Goal: Task Accomplishment & Management: Use online tool/utility

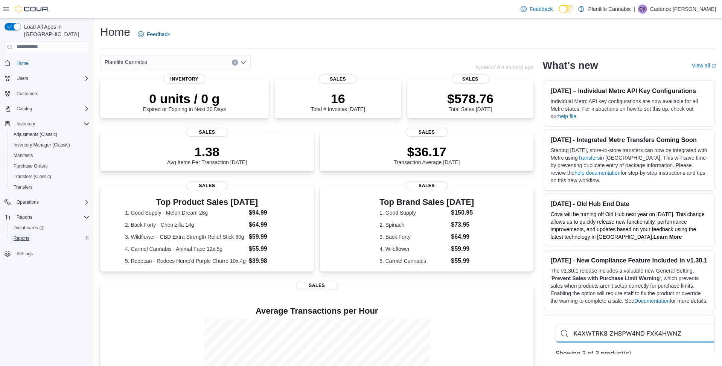
click at [21, 235] on span "Reports" at bounding box center [22, 238] width 16 height 6
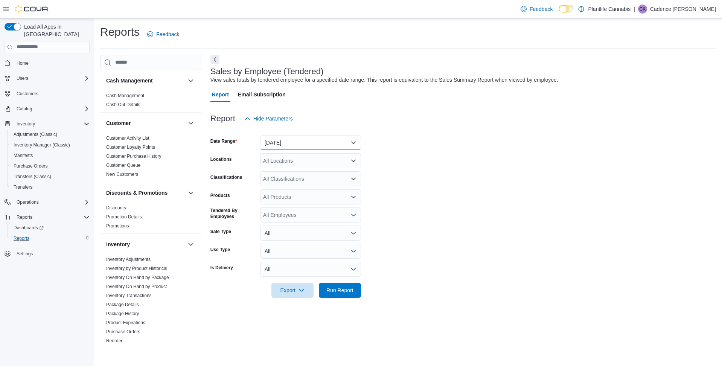
click at [280, 146] on button "[DATE]" at bounding box center [310, 142] width 101 height 15
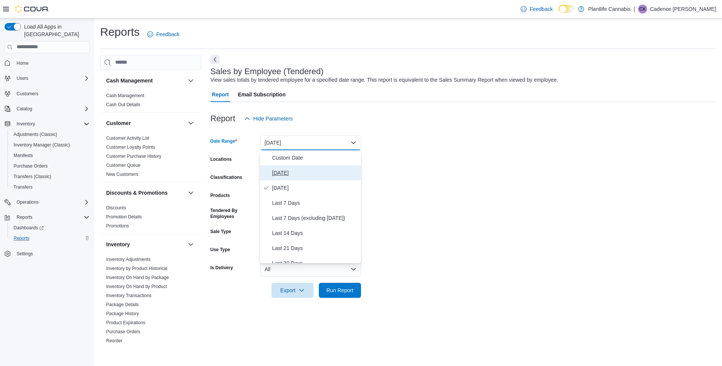
click at [302, 174] on span "[DATE]" at bounding box center [315, 172] width 86 height 9
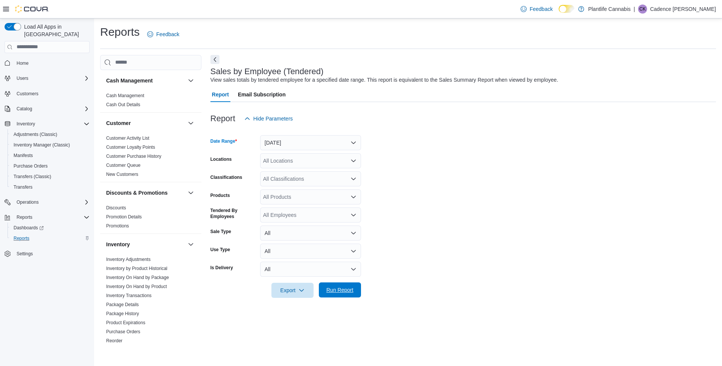
click at [353, 289] on span "Run Report" at bounding box center [339, 290] width 27 height 8
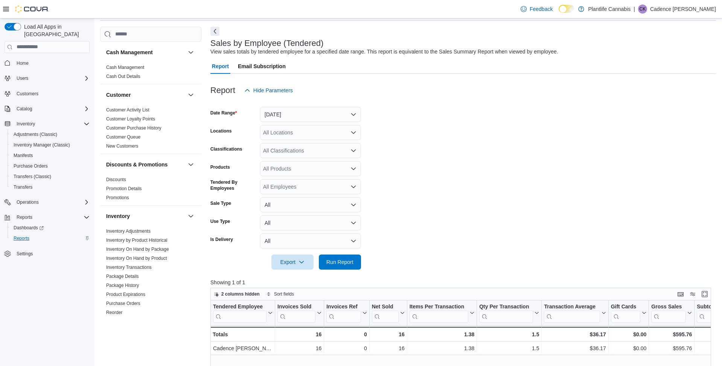
scroll to position [47, 0]
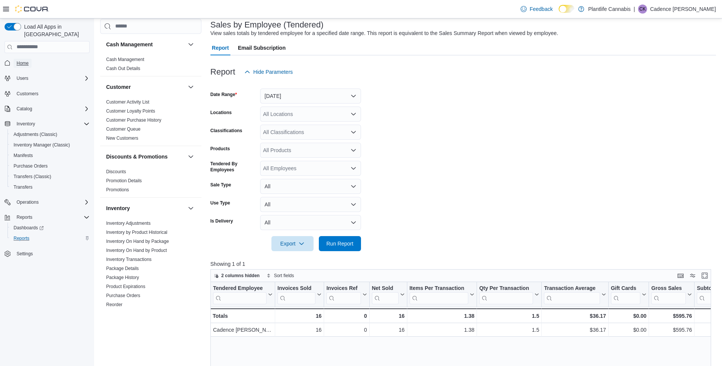
click at [22, 60] on span "Home" at bounding box center [23, 63] width 12 height 6
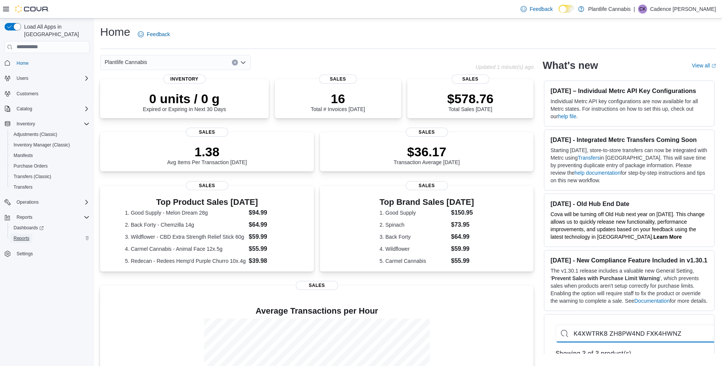
click at [24, 235] on span "Reports" at bounding box center [22, 238] width 16 height 6
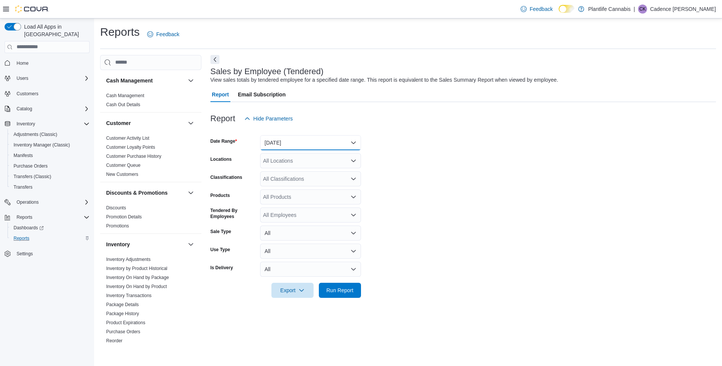
click at [285, 142] on button "[DATE]" at bounding box center [310, 142] width 101 height 15
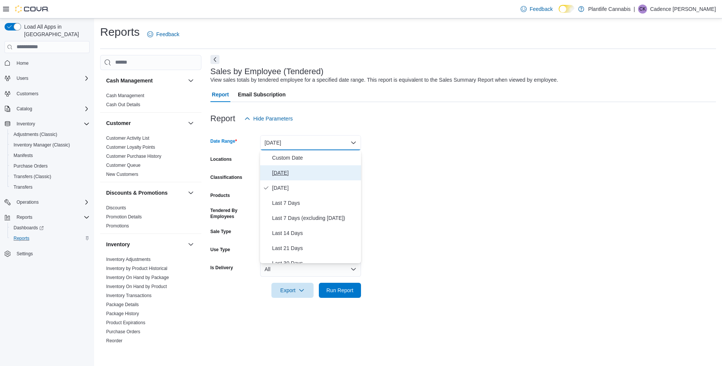
click at [283, 168] on span "[DATE]" at bounding box center [315, 172] width 86 height 9
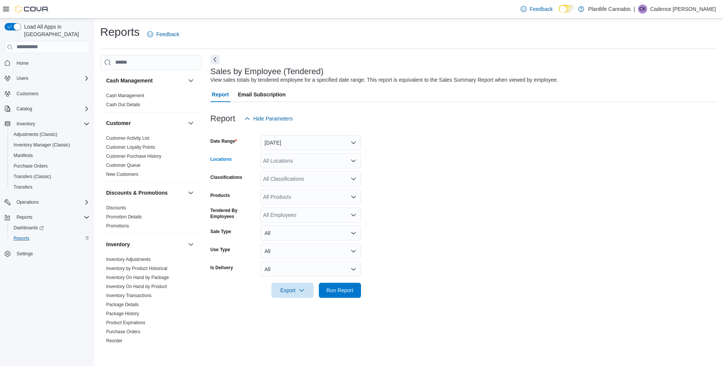
click at [285, 164] on div "All Locations" at bounding box center [310, 160] width 101 height 15
type input "***"
click at [309, 172] on span "Lloydminster" at bounding box center [295, 174] width 30 height 8
click at [385, 224] on form "Date Range [DATE] Locations Lloydminster Classifications All Classifications Pr…" at bounding box center [463, 212] width 506 height 172
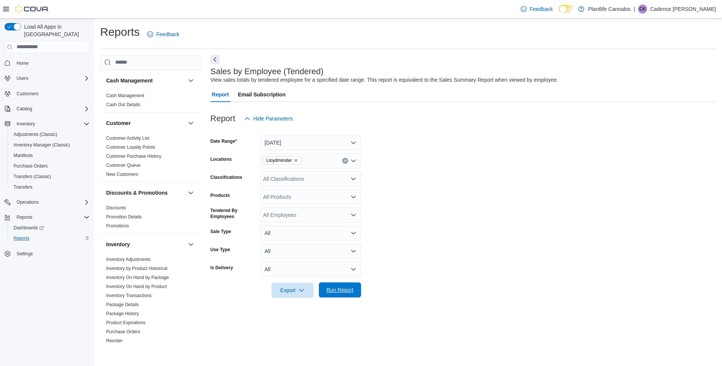
click at [346, 295] on span "Run Report" at bounding box center [339, 289] width 33 height 15
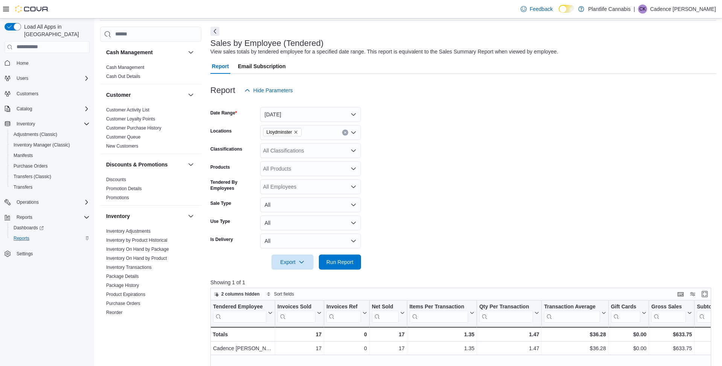
scroll to position [33, 0]
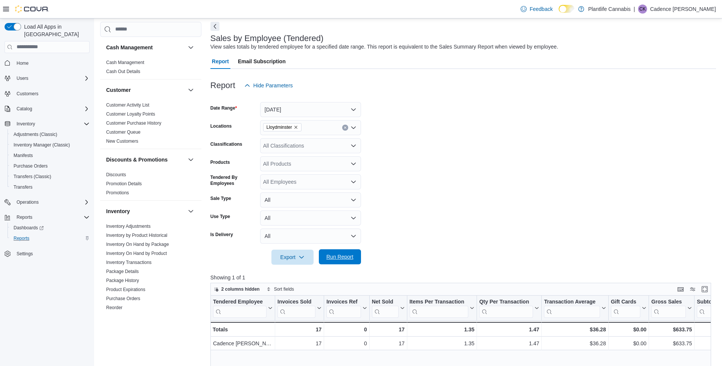
click at [357, 260] on button "Run Report" at bounding box center [340, 256] width 42 height 15
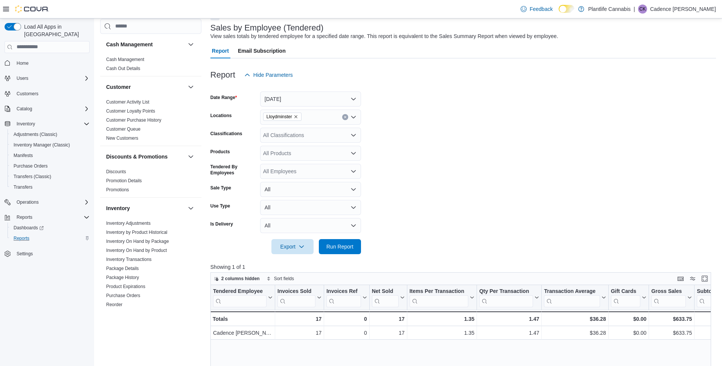
scroll to position [50, 0]
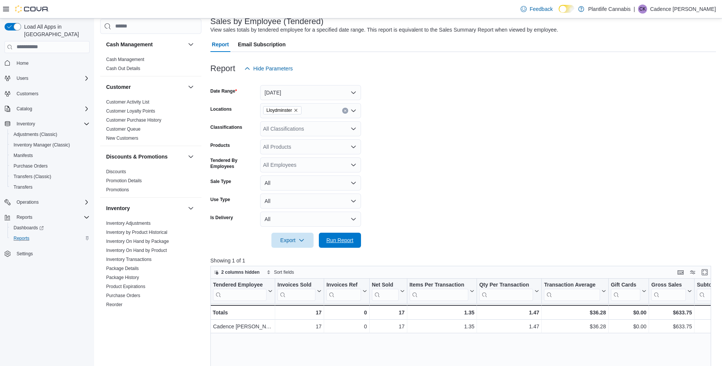
click at [344, 247] on span "Run Report" at bounding box center [339, 240] width 33 height 15
drag, startPoint x: 346, startPoint y: 241, endPoint x: 455, endPoint y: 247, distance: 109.0
click at [346, 241] on span "Run Report" at bounding box center [339, 240] width 27 height 8
click at [352, 241] on span "Run Report" at bounding box center [339, 240] width 27 height 8
click at [338, 237] on span "Run Report" at bounding box center [339, 240] width 27 height 8
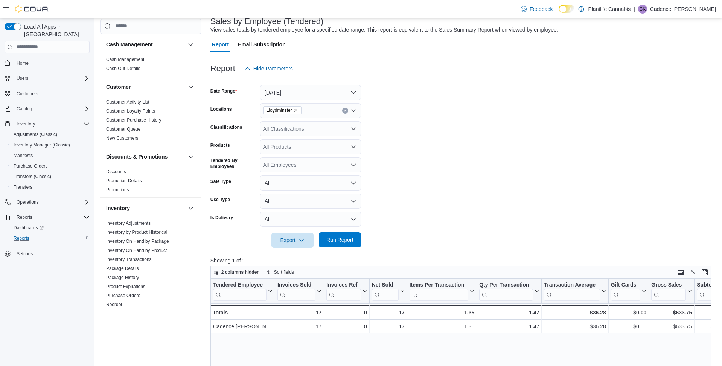
click at [343, 236] on span "Run Report" at bounding box center [339, 240] width 27 height 8
click at [334, 235] on span "Run Report" at bounding box center [339, 239] width 33 height 15
